Goal: Task Accomplishment & Management: Use online tool/utility

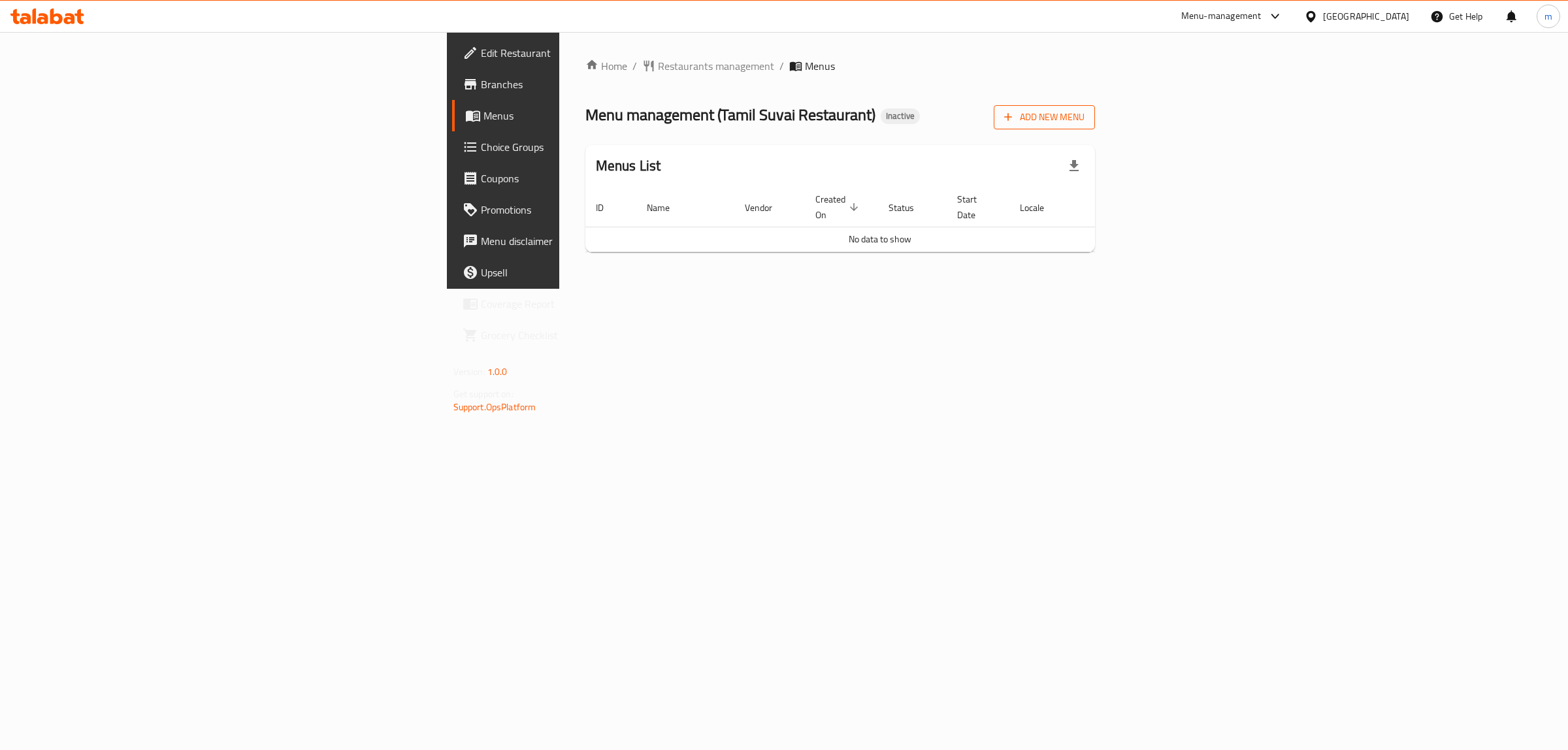
click at [1084, 114] on span "Add New Menu" at bounding box center [1043, 117] width 80 height 16
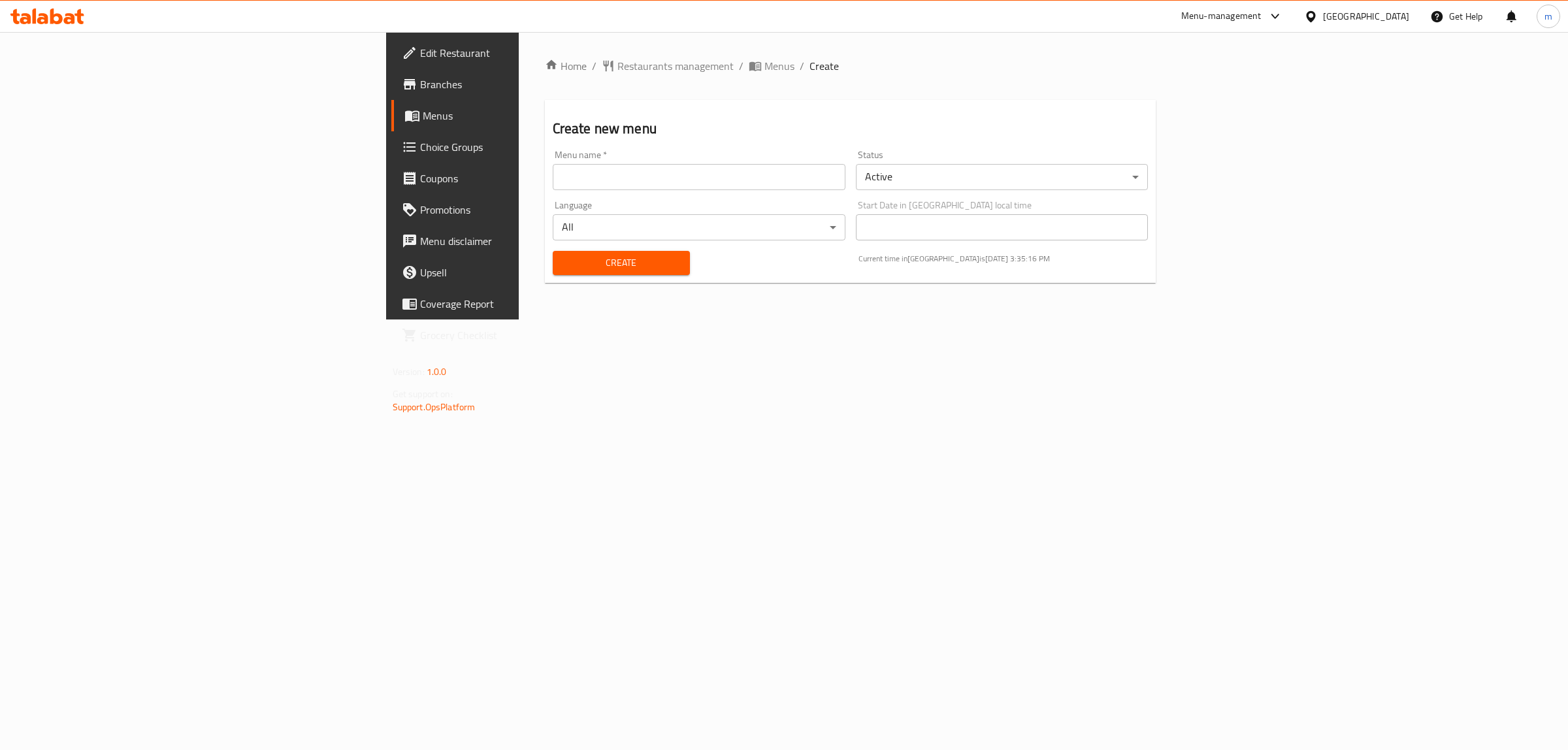
click at [552, 175] on input "text" at bounding box center [698, 177] width 293 height 26
type input "[DATE]"
click at [552, 251] on button "Create" at bounding box center [621, 263] width 137 height 24
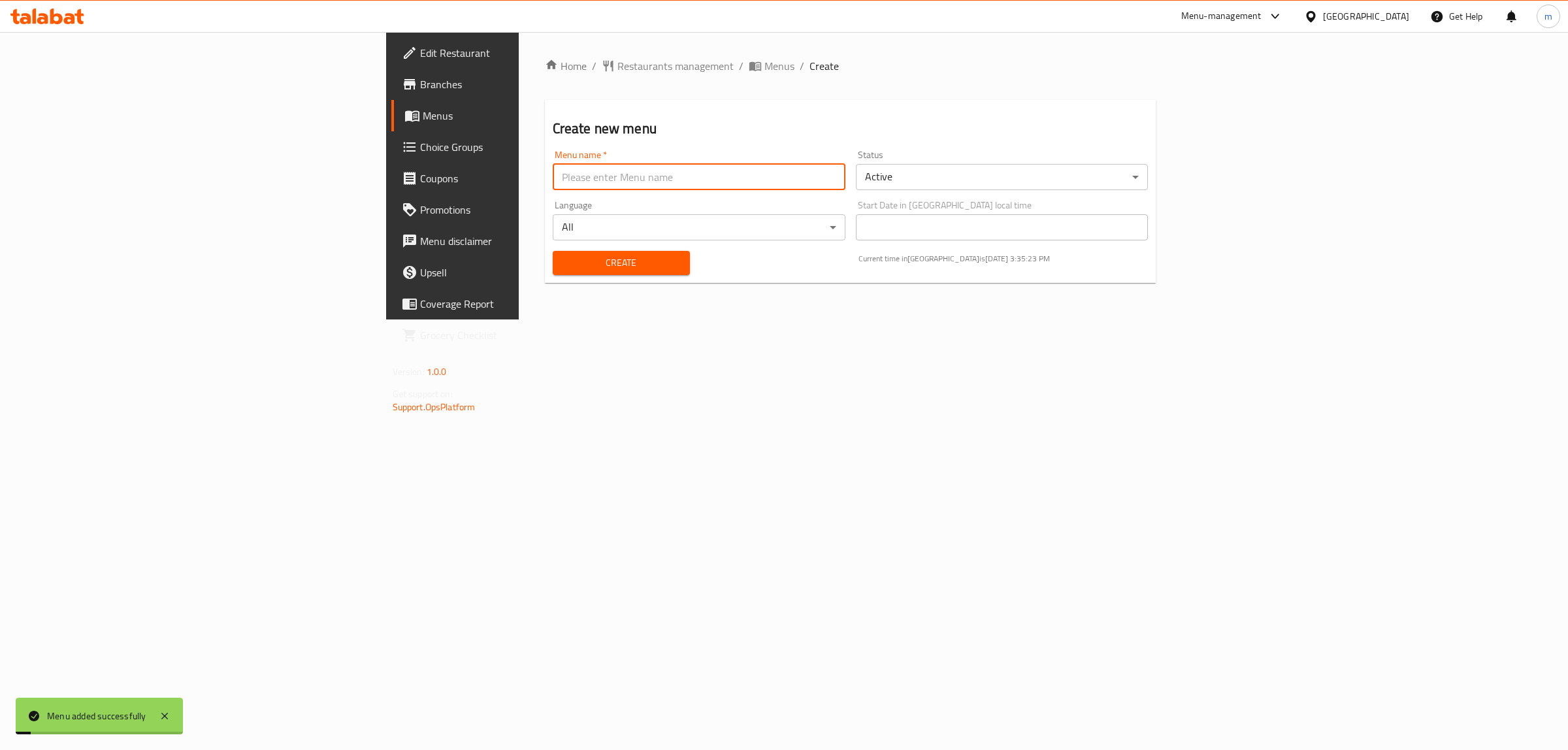
click at [422, 108] on span "Menus" at bounding box center [530, 116] width 215 height 16
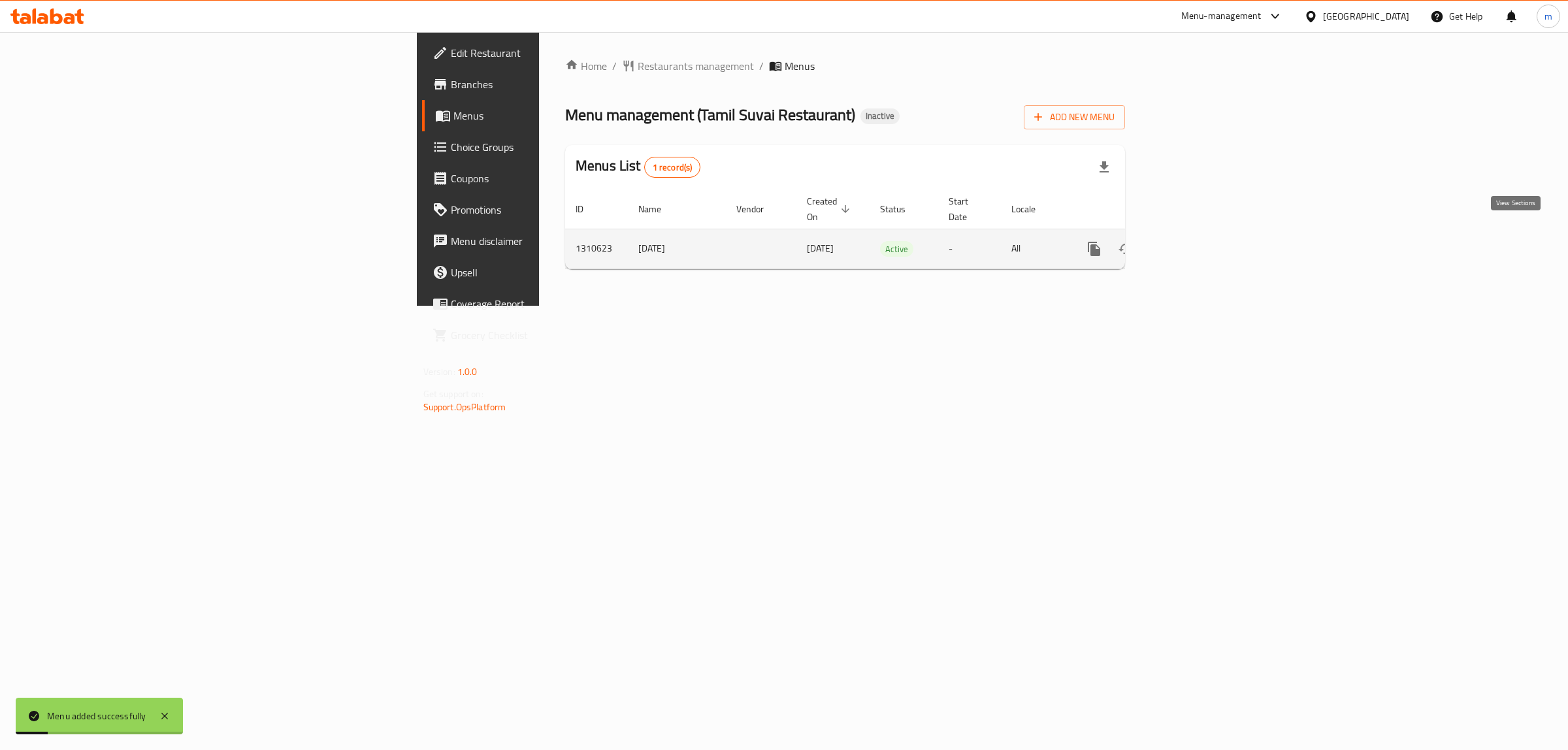
click at [1196, 241] on icon "enhanced table" at bounding box center [1188, 249] width 16 height 16
